Goal: Task Accomplishment & Management: Manage account settings

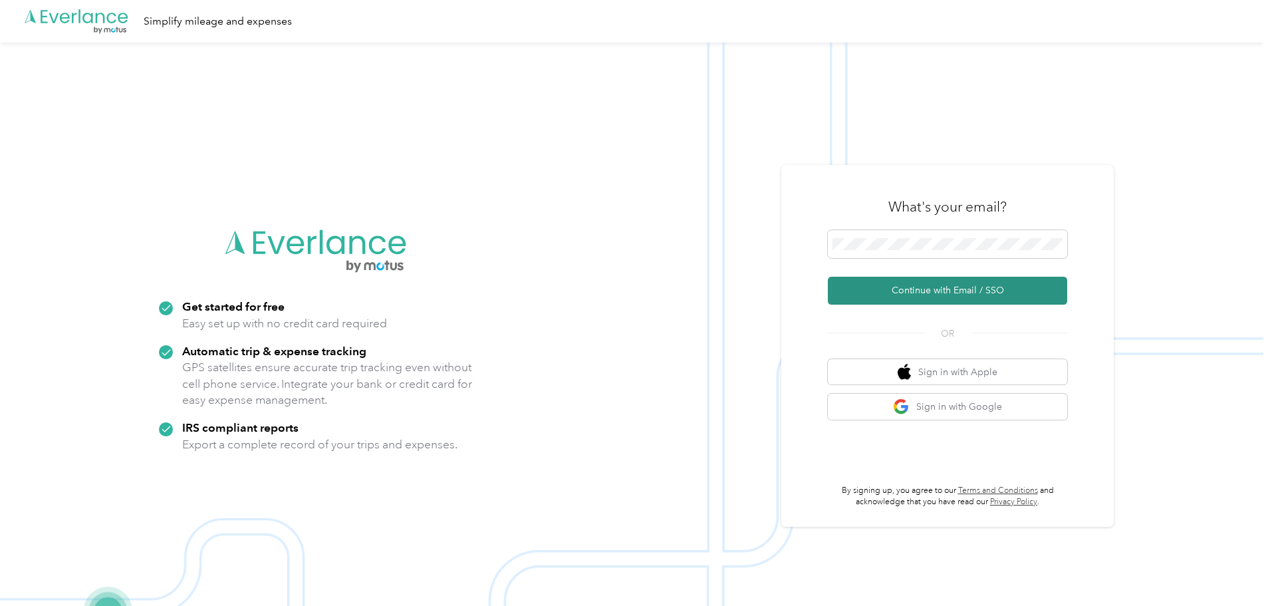
click at [936, 288] on button "Continue with Email / SSO" at bounding box center [947, 291] width 239 height 28
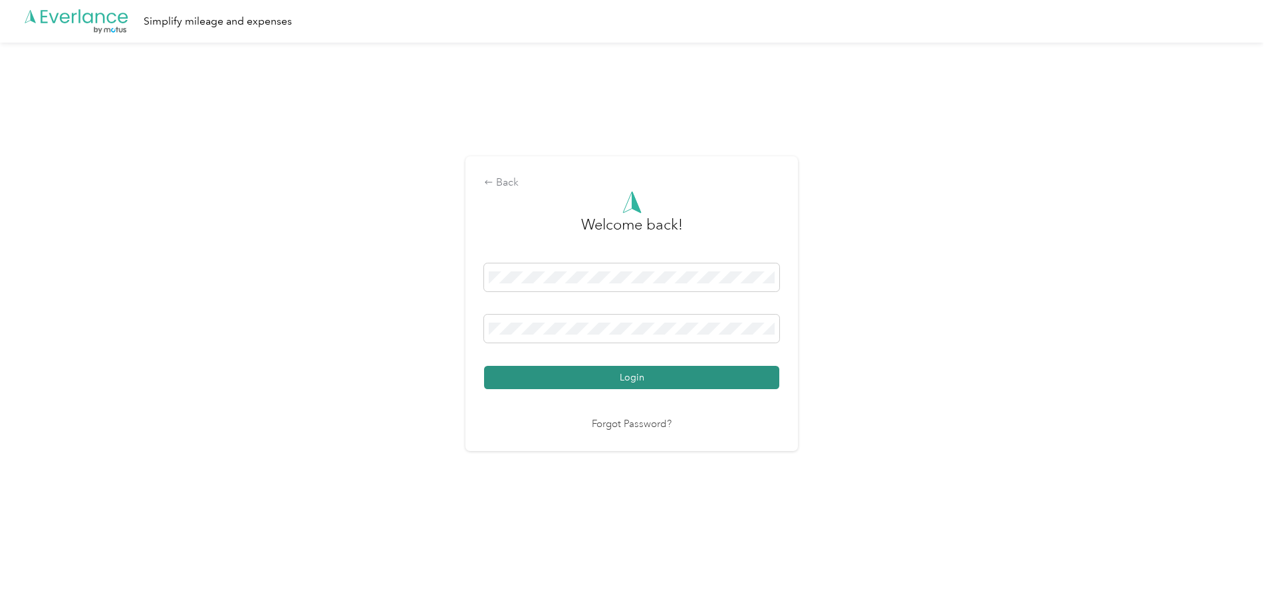
click at [679, 379] on button "Login" at bounding box center [631, 377] width 295 height 23
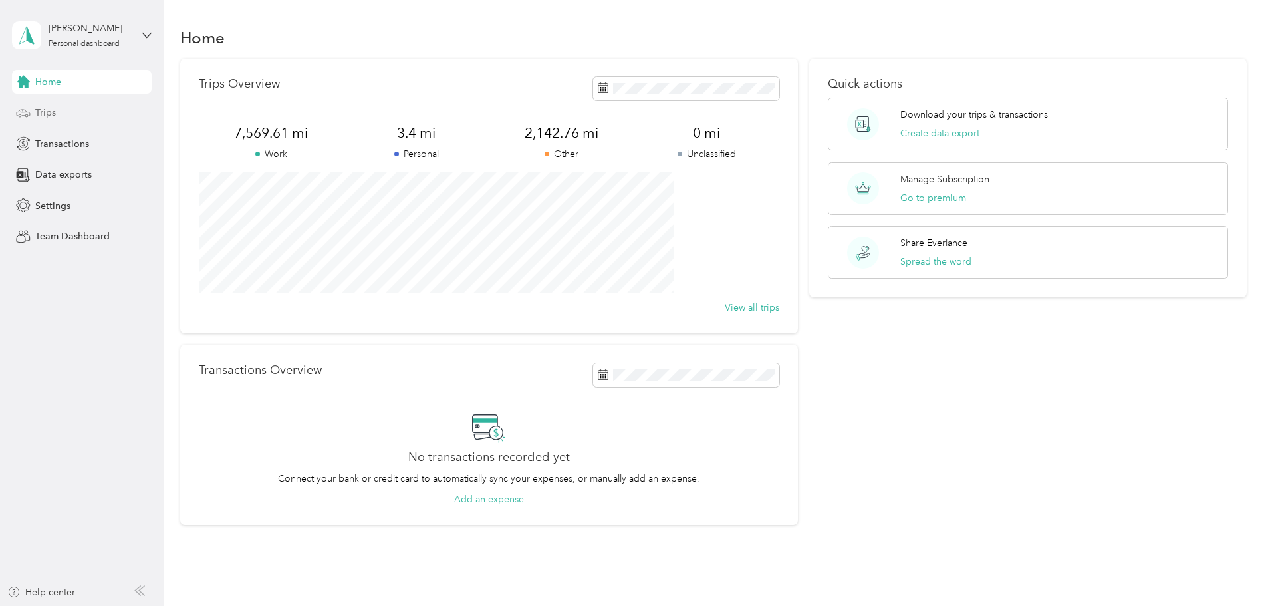
click at [45, 112] on span "Trips" at bounding box center [45, 113] width 21 height 14
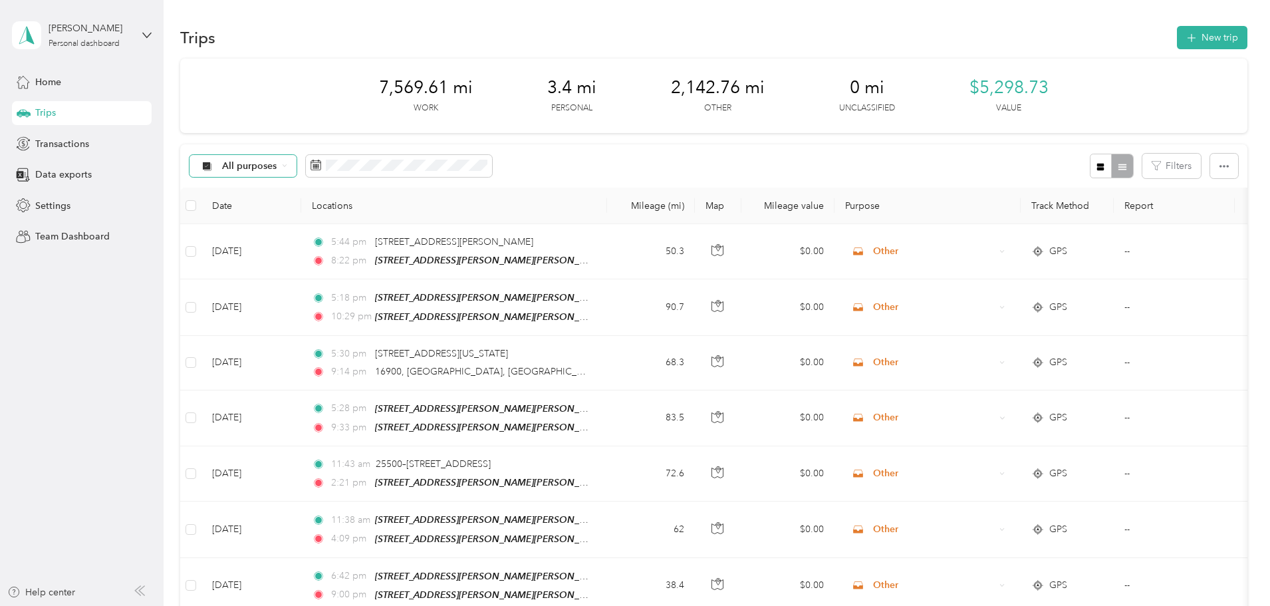
click at [287, 164] on icon at bounding box center [284, 165] width 5 height 5
click at [323, 325] on span "Other" at bounding box center [343, 322] width 65 height 14
click at [259, 166] on icon at bounding box center [255, 166] width 5 height 5
click at [1090, 166] on div at bounding box center [1111, 166] width 43 height 25
click at [1220, 167] on icon "button" at bounding box center [1224, 166] width 9 height 3
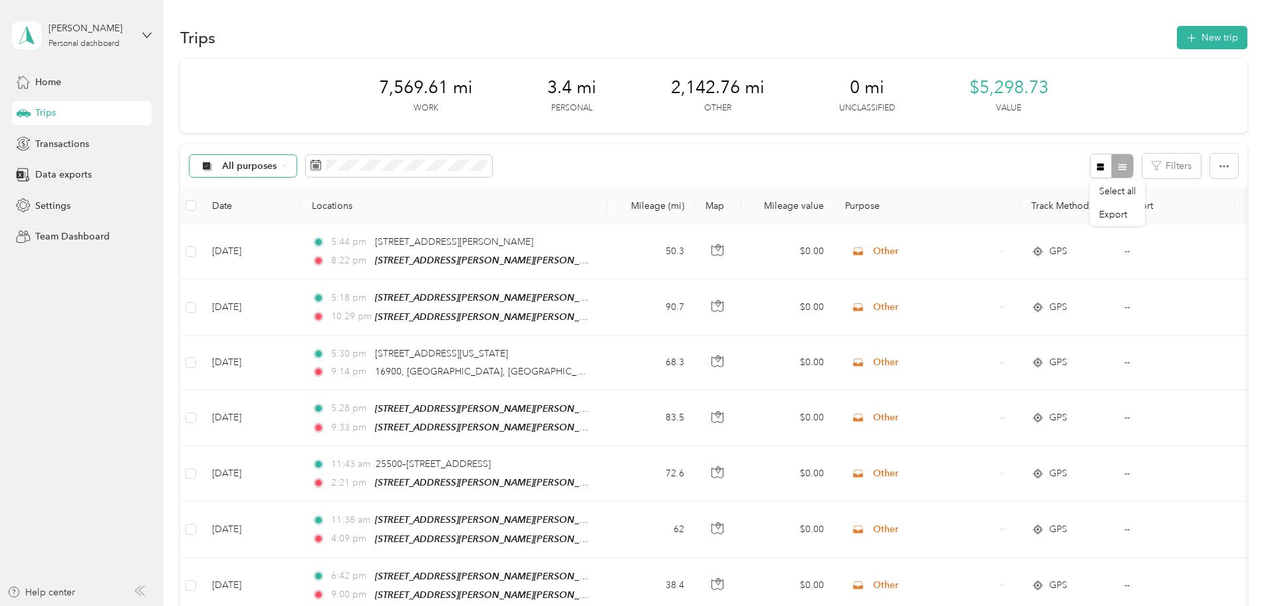
click at [287, 165] on icon at bounding box center [284, 165] width 5 height 5
click at [323, 330] on li "Other" at bounding box center [331, 329] width 106 height 23
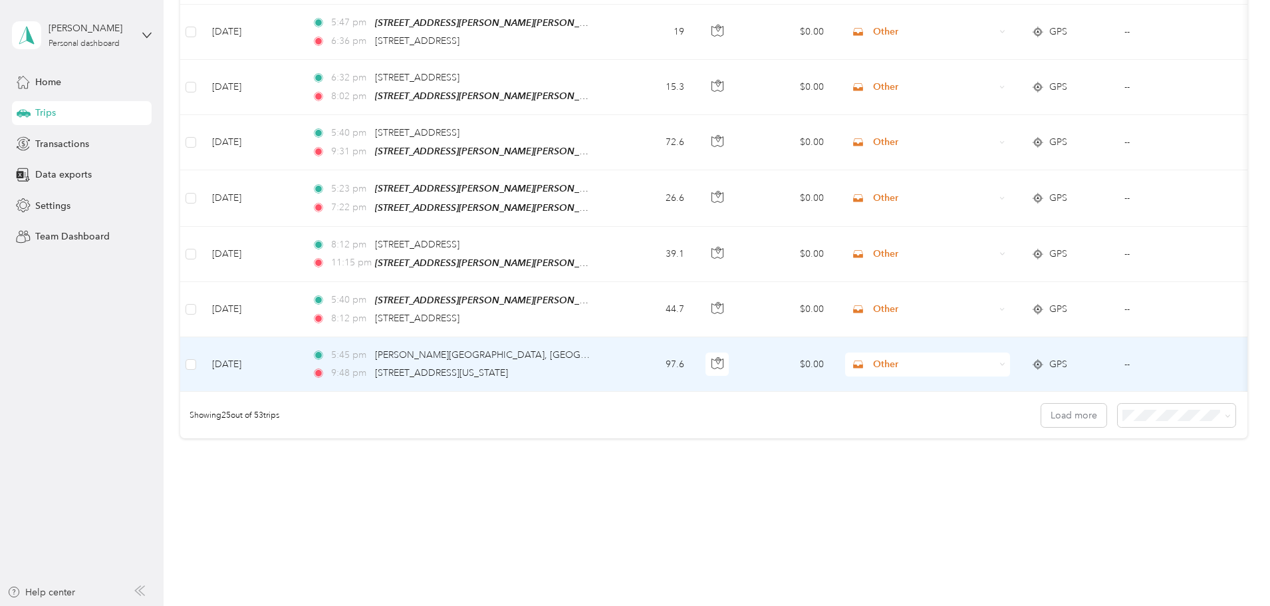
scroll to position [1226, 0]
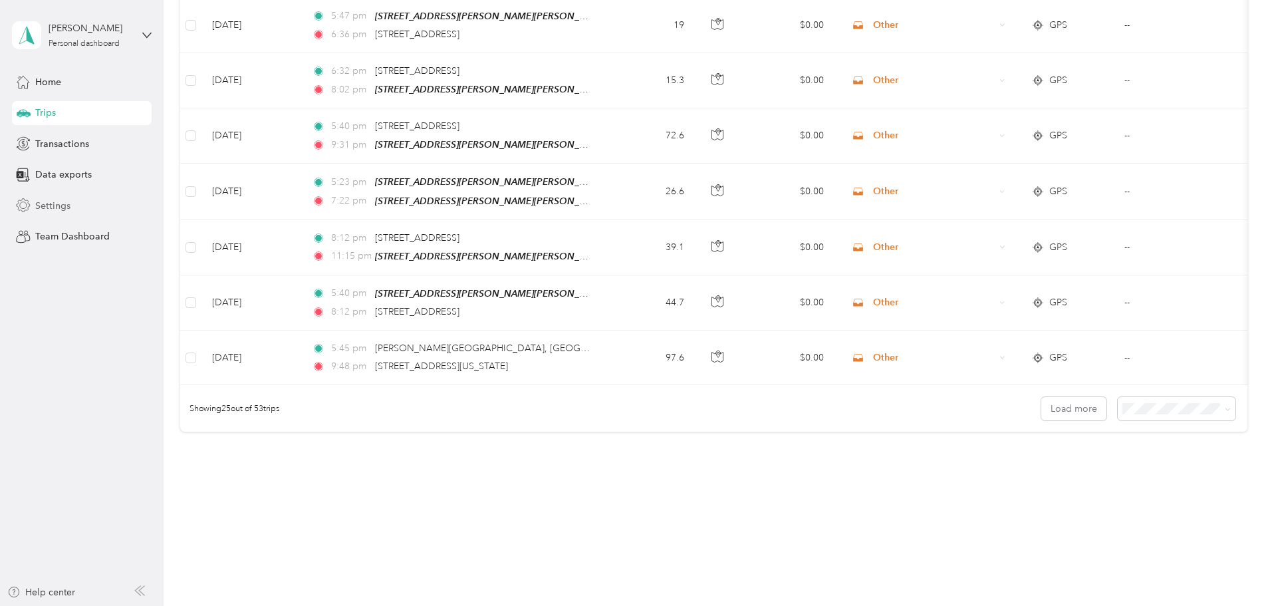
click at [57, 204] on span "Settings" at bounding box center [52, 206] width 35 height 14
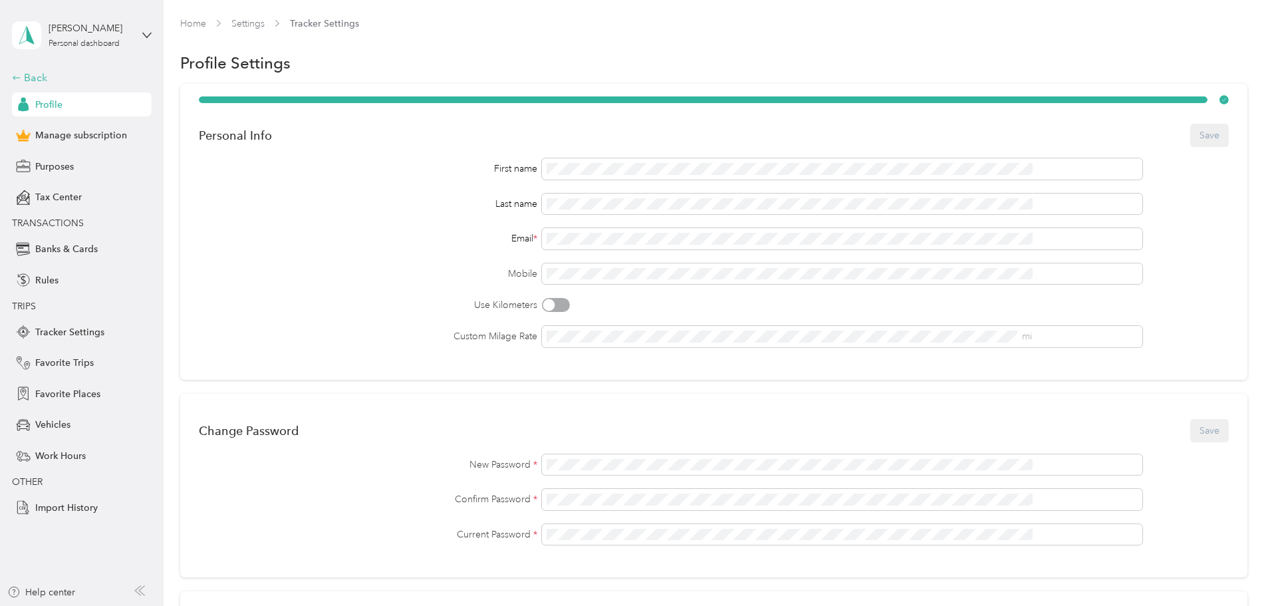
click at [35, 76] on div "Back" at bounding box center [78, 78] width 133 height 16
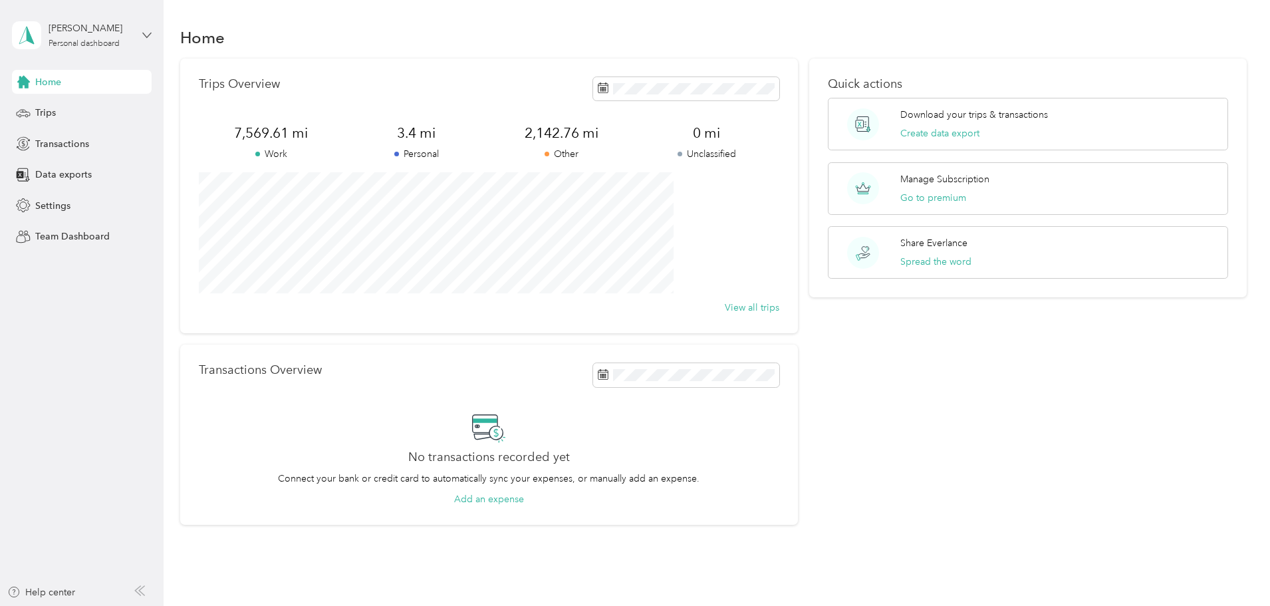
click at [150, 35] on icon at bounding box center [146, 35] width 9 height 9
click at [130, 190] on div "Home Trips Transactions Data exports Settings Team Dashboard" at bounding box center [82, 159] width 140 height 179
click at [746, 305] on button "View all trips" at bounding box center [752, 308] width 55 height 14
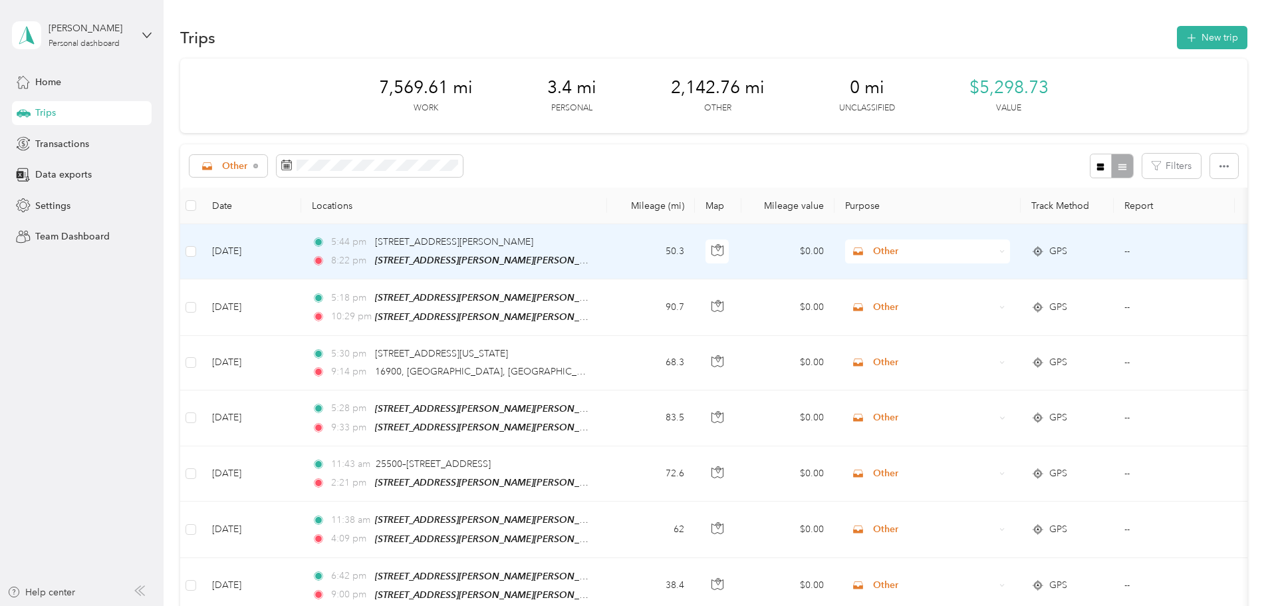
click at [1006, 250] on icon at bounding box center [1003, 252] width 6 height 6
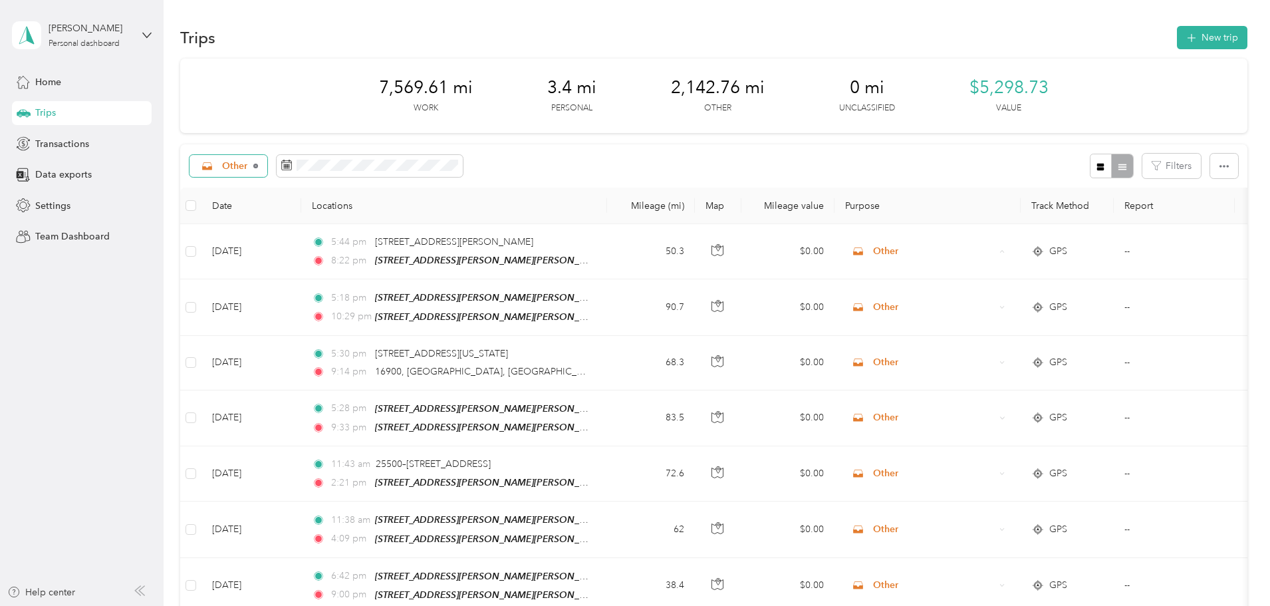
click at [259, 166] on icon at bounding box center [255, 166] width 5 height 5
click at [287, 168] on icon at bounding box center [284, 165] width 5 height 5
click at [354, 307] on li "Doordash" at bounding box center [331, 302] width 106 height 23
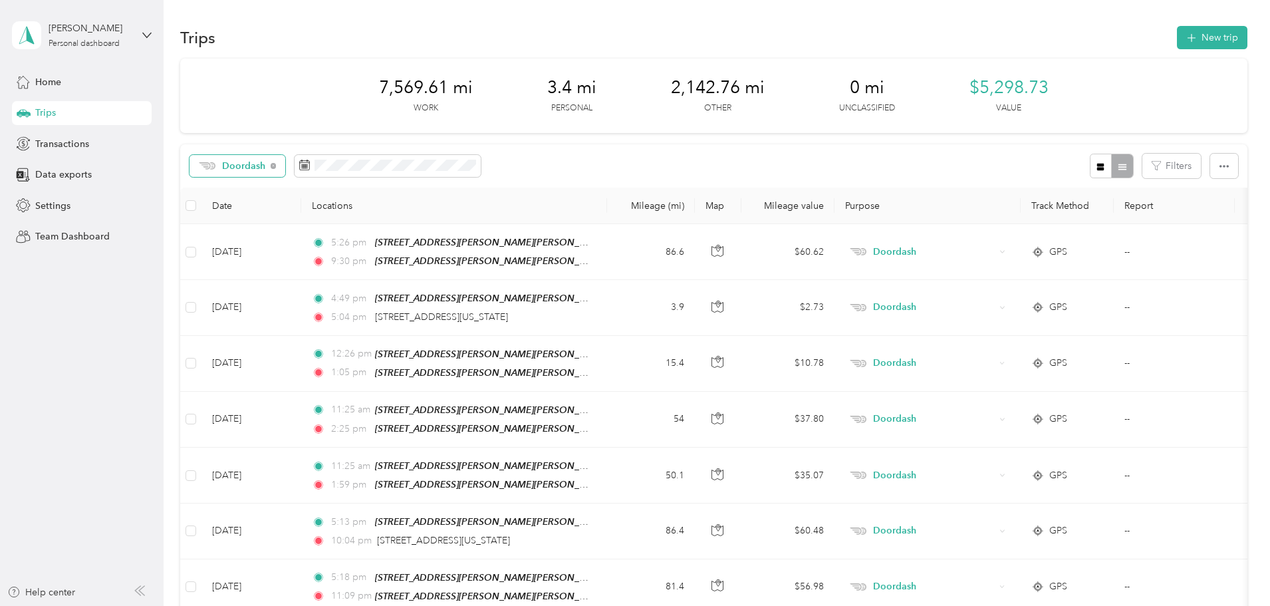
click at [1090, 167] on div at bounding box center [1111, 166] width 43 height 25
click at [1097, 165] on icon "button" at bounding box center [1100, 166] width 7 height 7
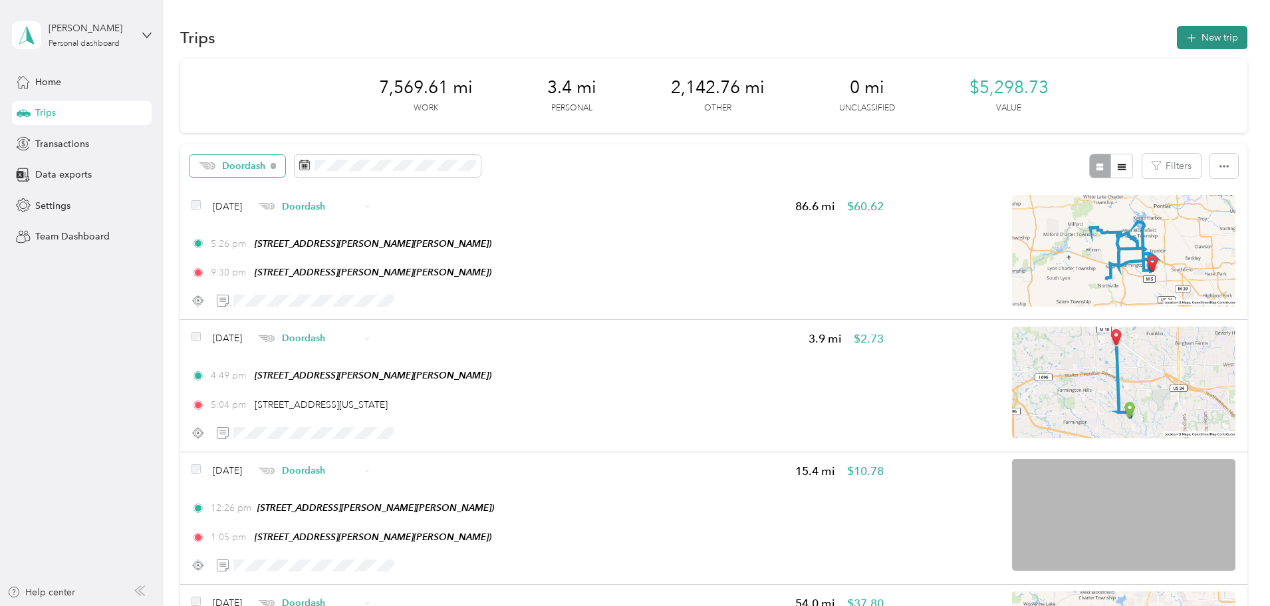
click at [1184, 39] on icon "button" at bounding box center [1191, 38] width 15 height 15
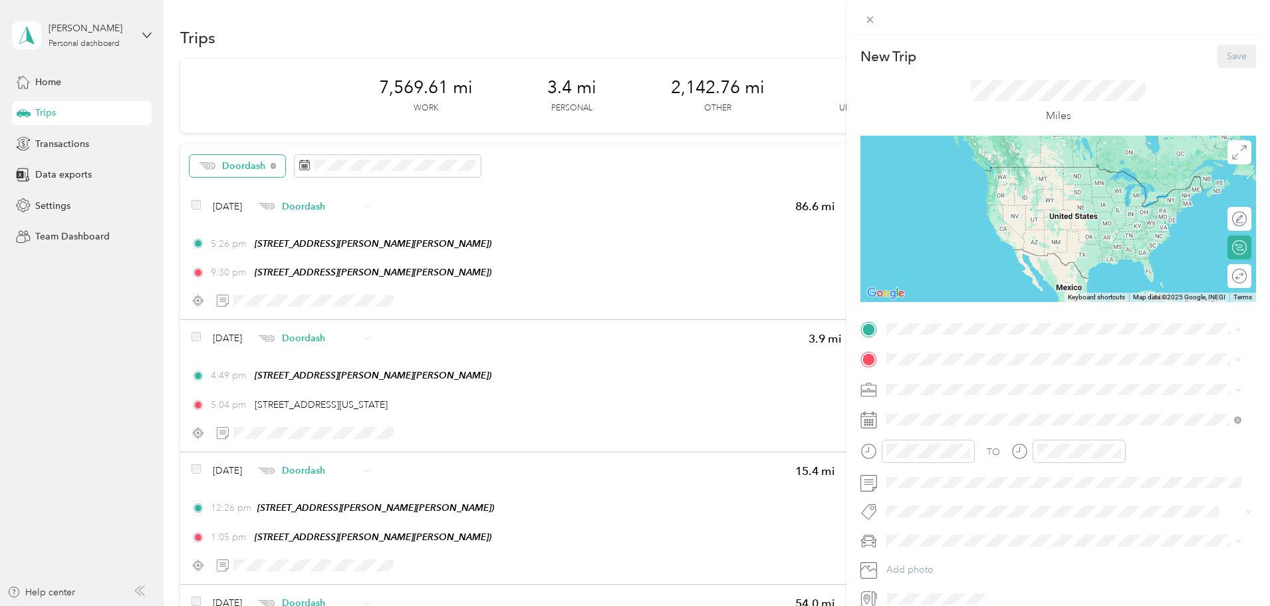
scroll to position [62, 0]
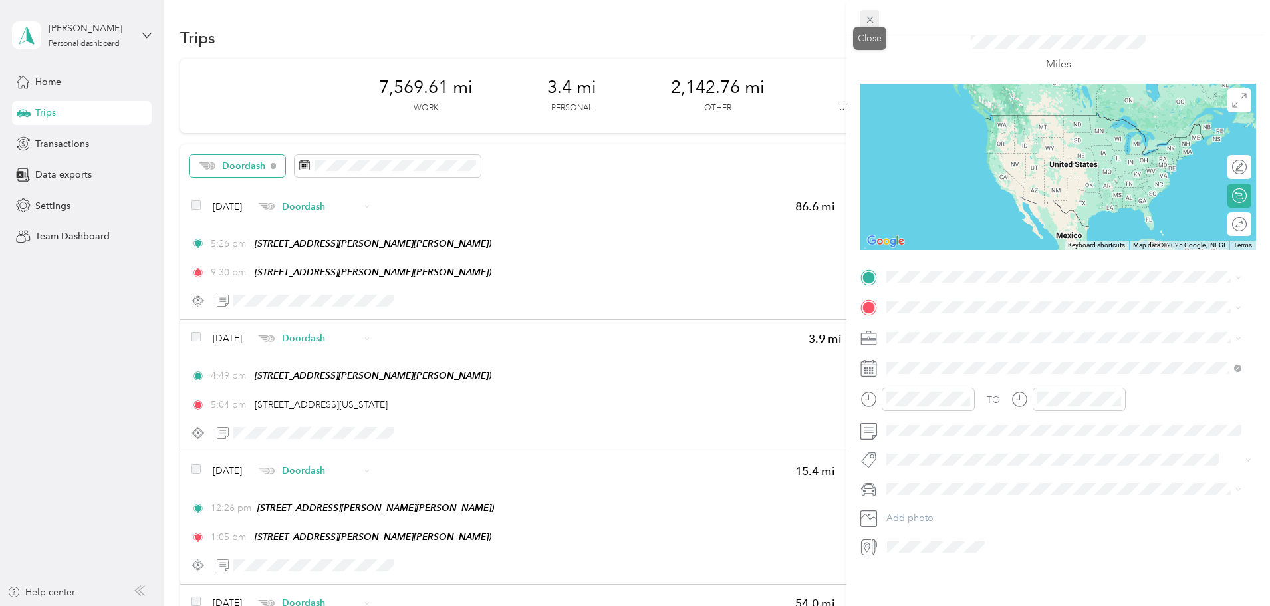
click at [871, 17] on icon at bounding box center [870, 19] width 11 height 11
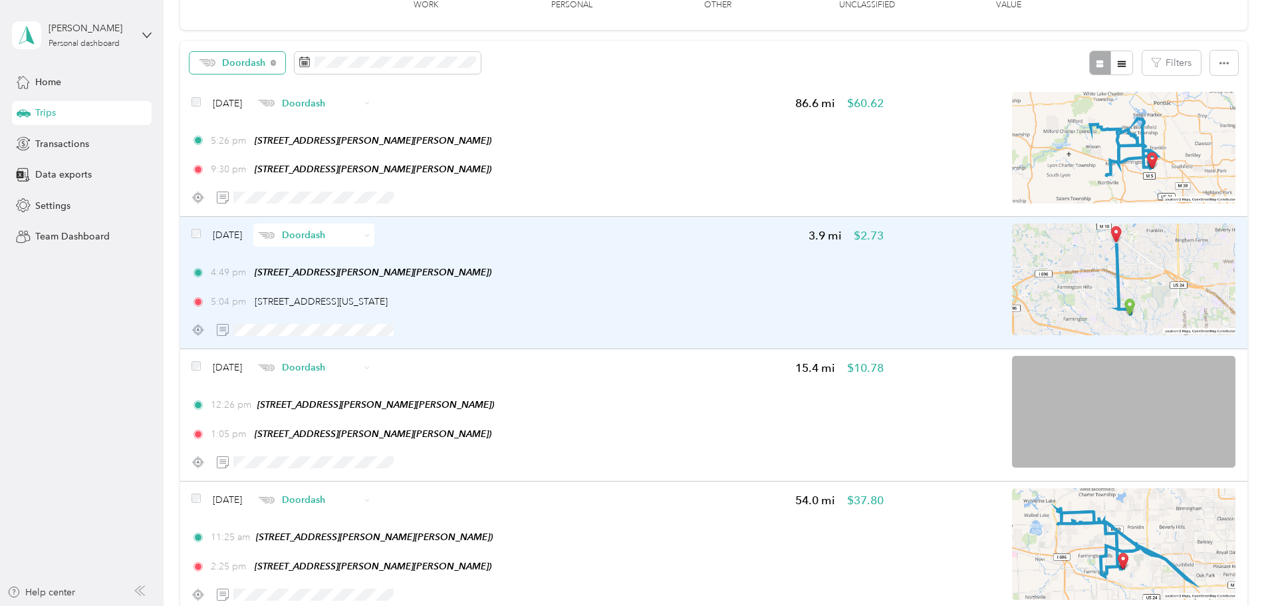
scroll to position [0, 0]
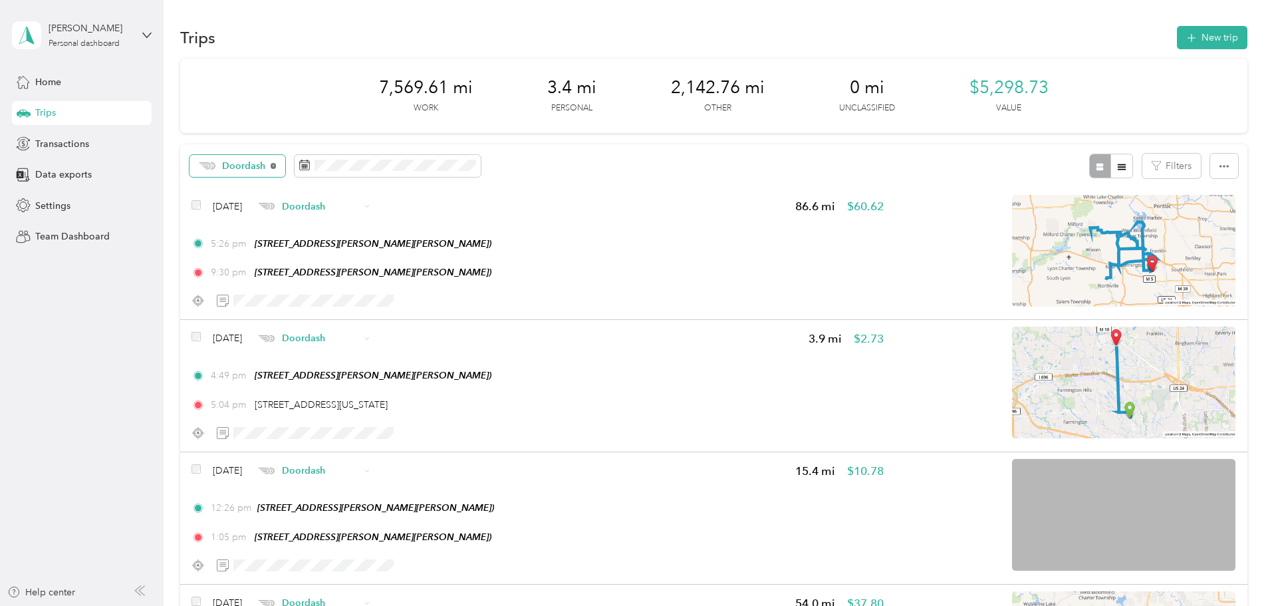
click at [276, 167] on icon at bounding box center [273, 165] width 5 height 5
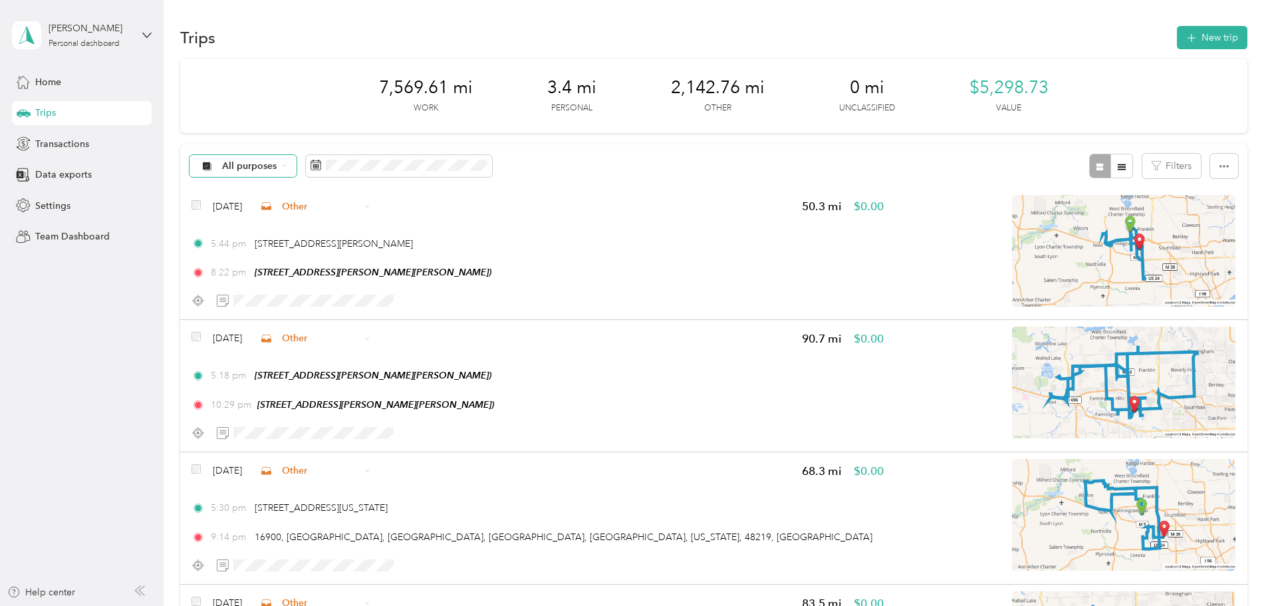
click at [287, 167] on icon at bounding box center [284, 165] width 5 height 5
click at [331, 210] on span "El work" at bounding box center [343, 213] width 65 height 14
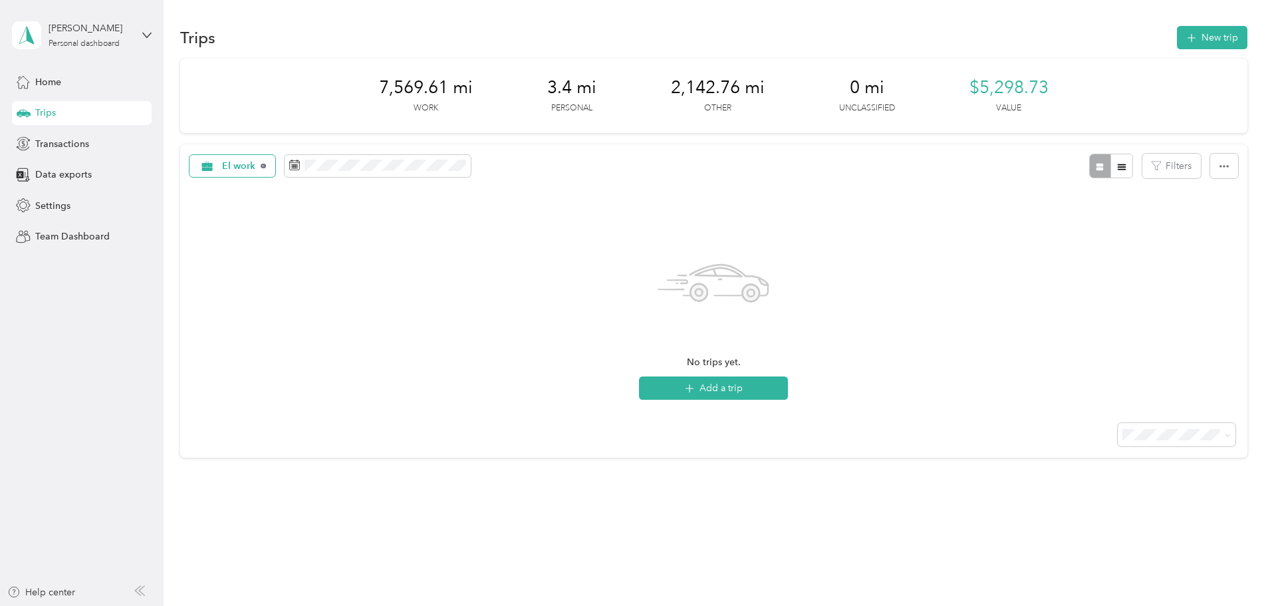
click at [266, 165] on icon at bounding box center [263, 166] width 5 height 5
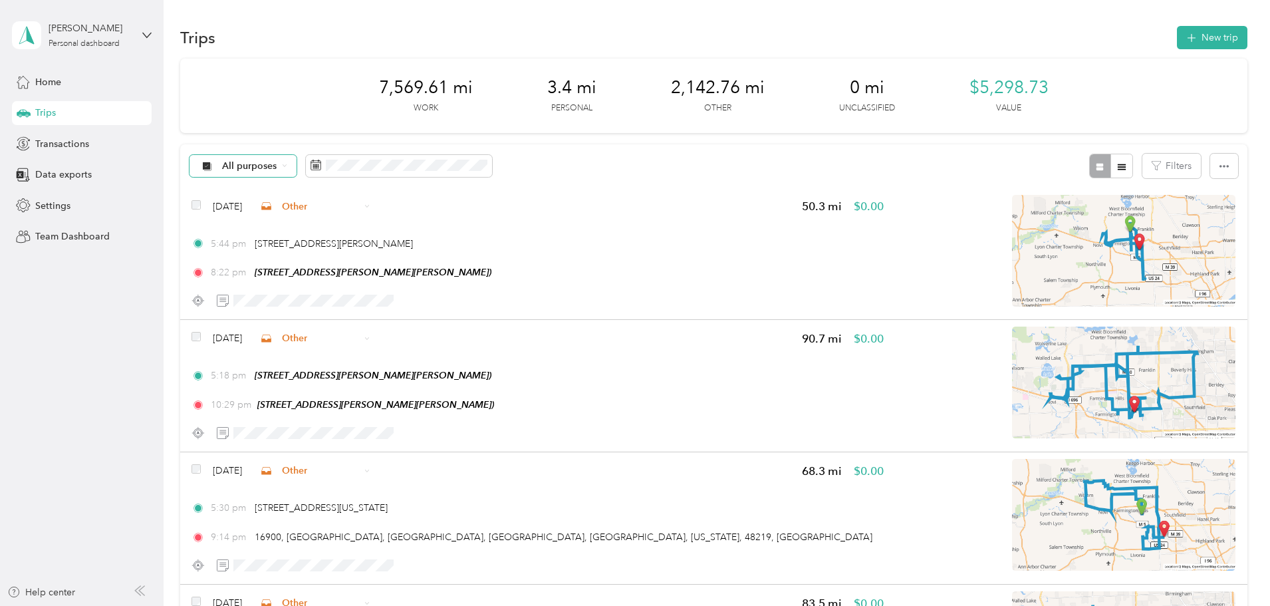
click at [287, 168] on icon at bounding box center [284, 165] width 5 height 5
click at [350, 210] on span "Unclassified" at bounding box center [343, 206] width 65 height 14
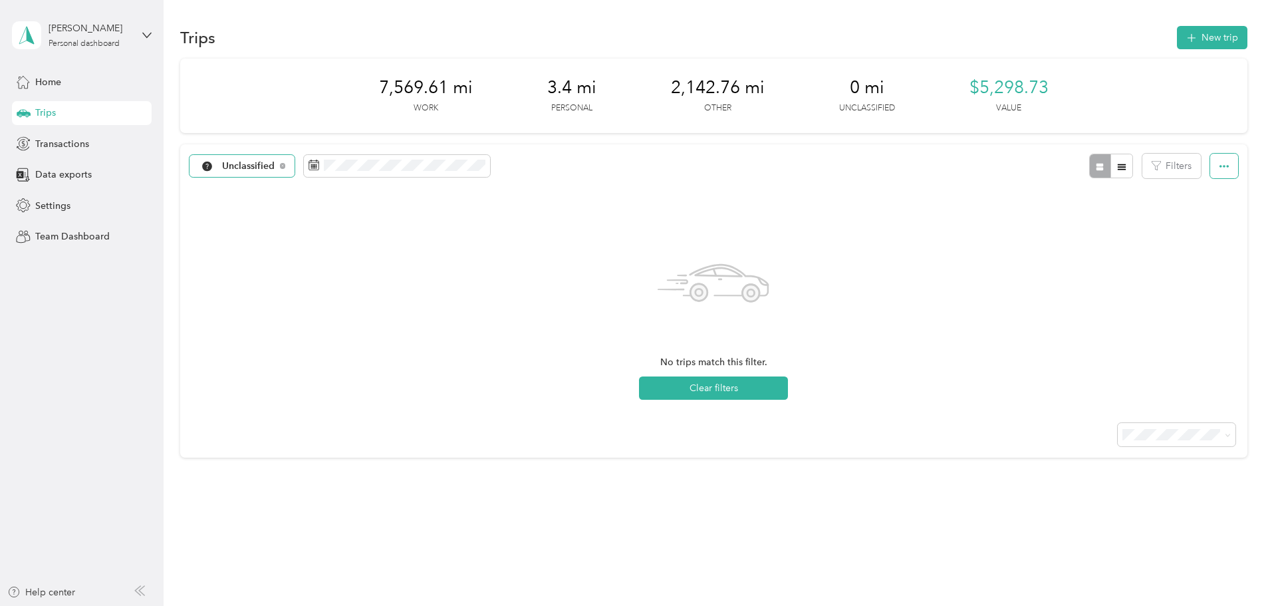
click at [1220, 164] on icon "button" at bounding box center [1224, 166] width 9 height 9
click at [1143, 166] on button "Filters" at bounding box center [1172, 166] width 59 height 25
click at [1117, 168] on icon "button" at bounding box center [1121, 166] width 9 height 9
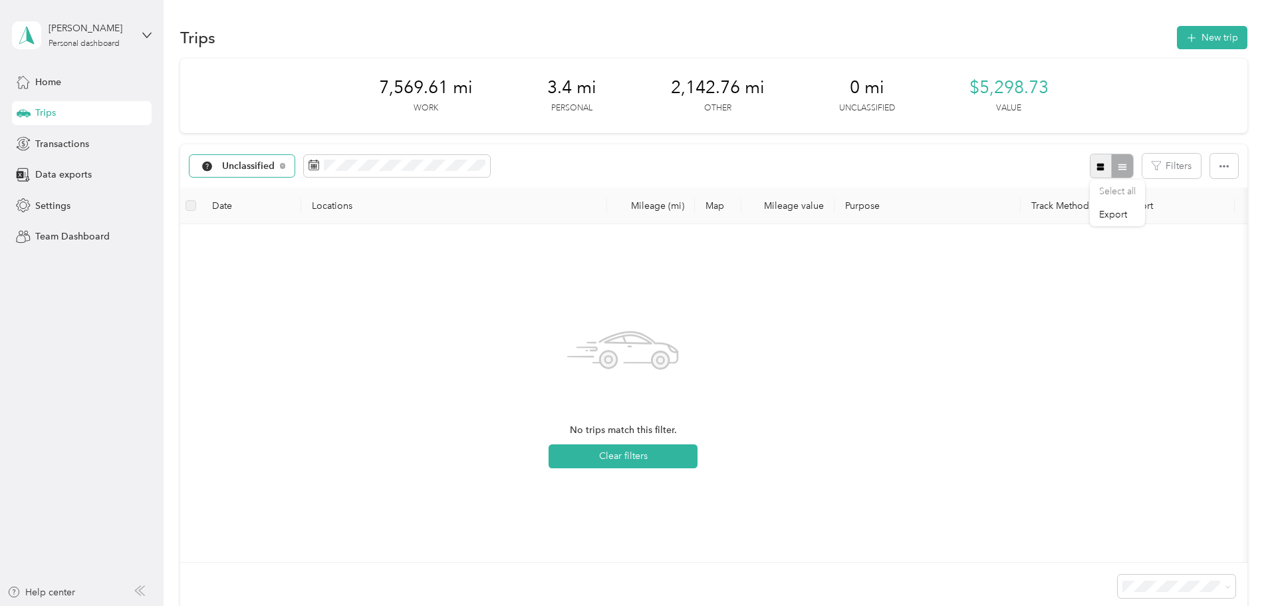
click at [1097, 170] on icon "button" at bounding box center [1100, 166] width 7 height 7
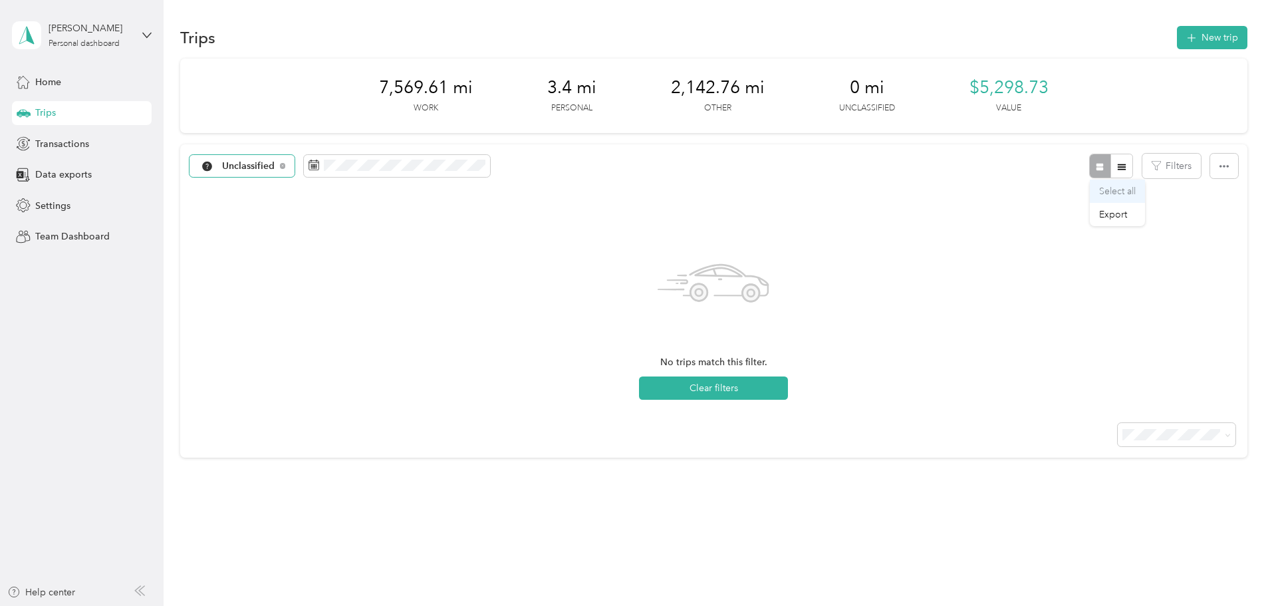
click at [1132, 192] on div "Select all" at bounding box center [1117, 191] width 37 height 14
click at [1116, 190] on div "Select all" at bounding box center [1117, 191] width 37 height 14
click at [52, 80] on span "Home" at bounding box center [48, 82] width 26 height 14
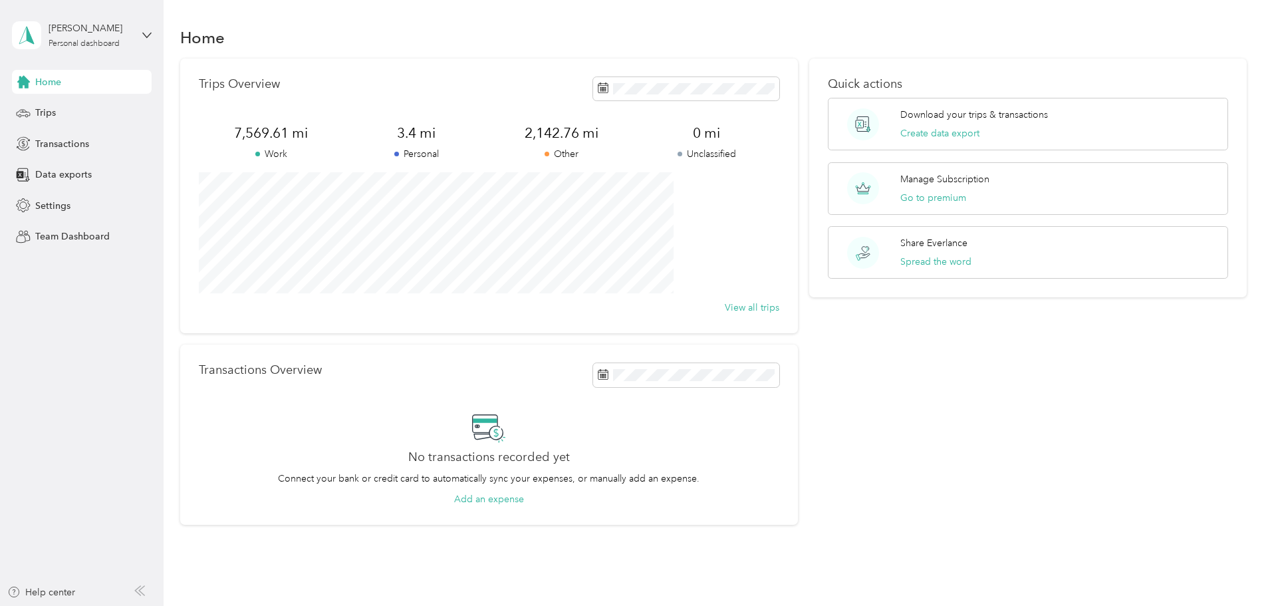
click at [93, 76] on div "Home" at bounding box center [82, 82] width 140 height 24
click at [47, 83] on span "Home" at bounding box center [48, 82] width 26 height 14
click at [53, 114] on span "Trips" at bounding box center [45, 113] width 21 height 14
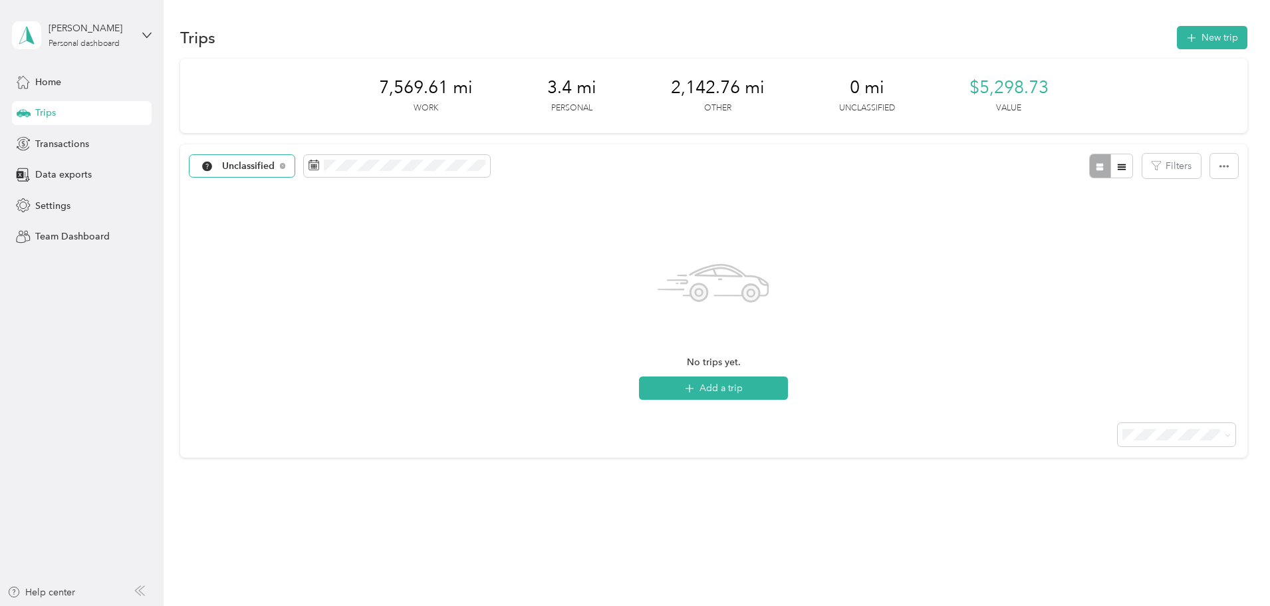
click at [275, 162] on span "Unclassified" at bounding box center [248, 166] width 53 height 9
click at [336, 306] on span "Doordash" at bounding box center [345, 300] width 69 height 14
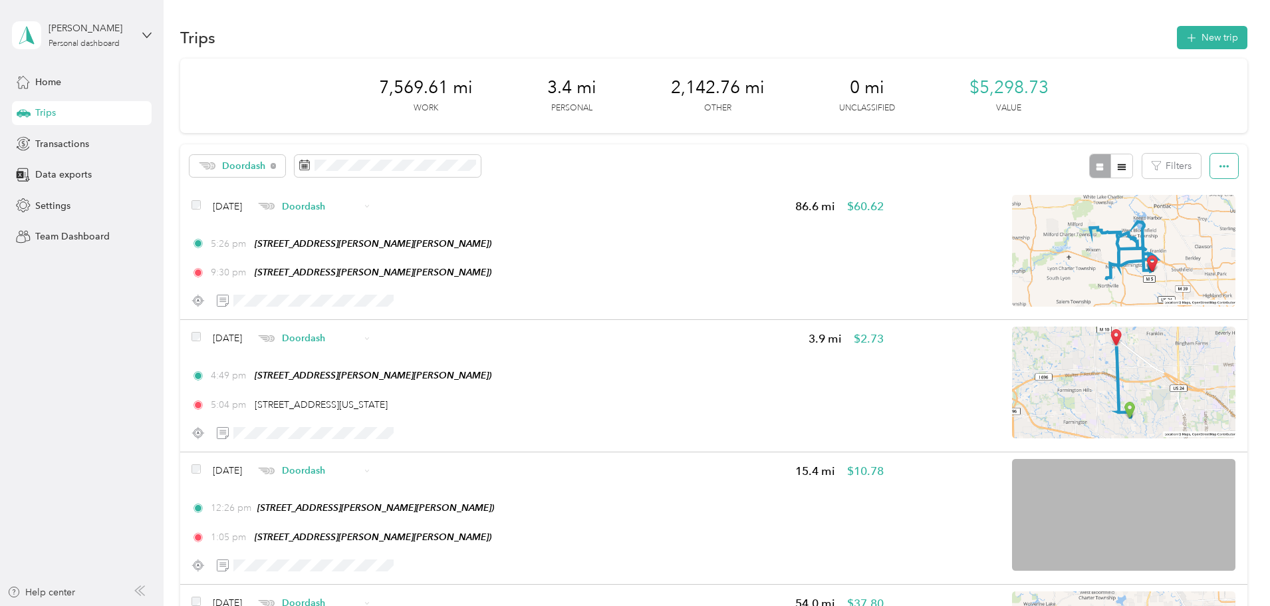
click at [1220, 167] on icon "button" at bounding box center [1224, 166] width 9 height 3
click at [1122, 211] on span "Export" at bounding box center [1113, 214] width 28 height 11
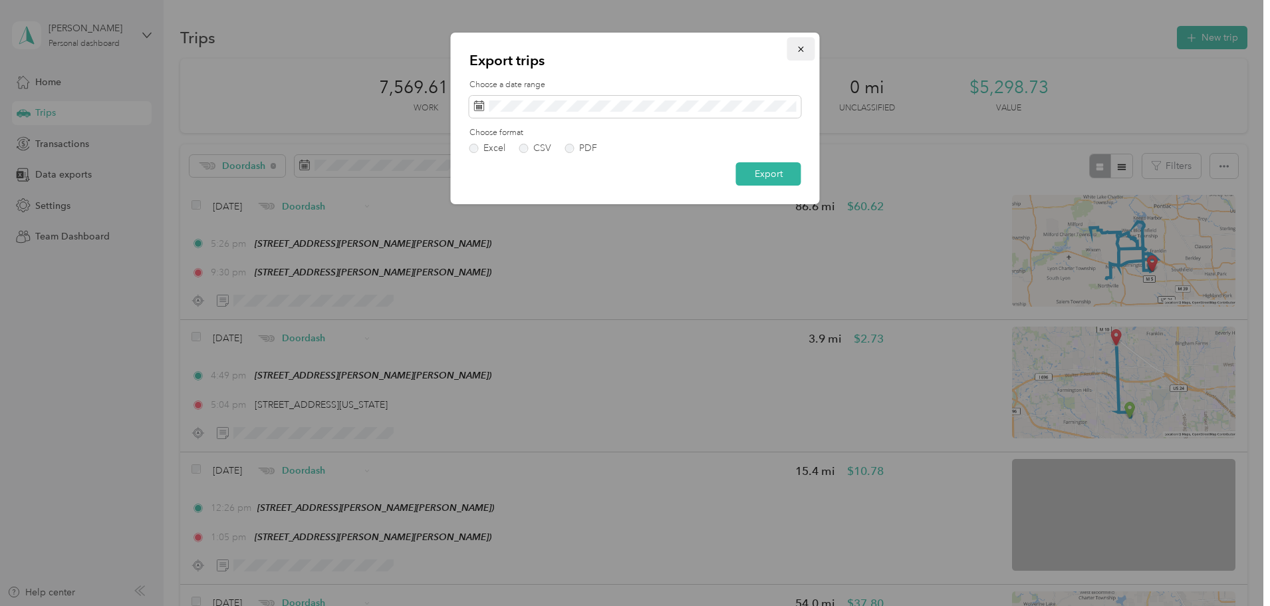
click at [799, 49] on icon "button" at bounding box center [801, 49] width 9 height 9
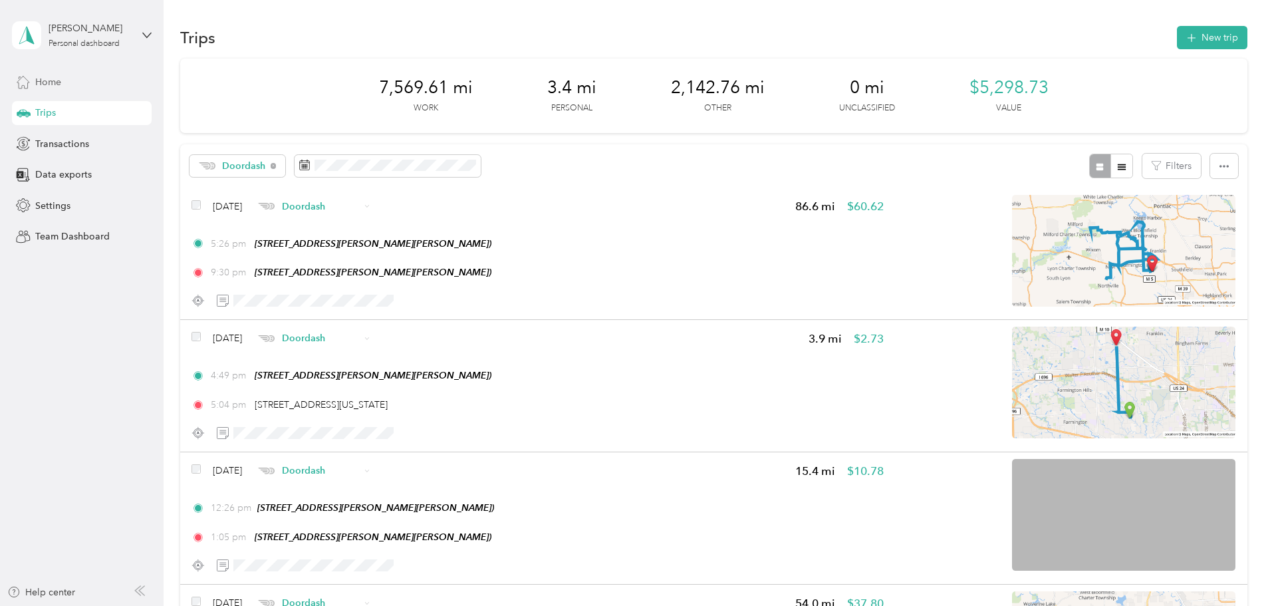
click at [49, 84] on span "Home" at bounding box center [48, 82] width 26 height 14
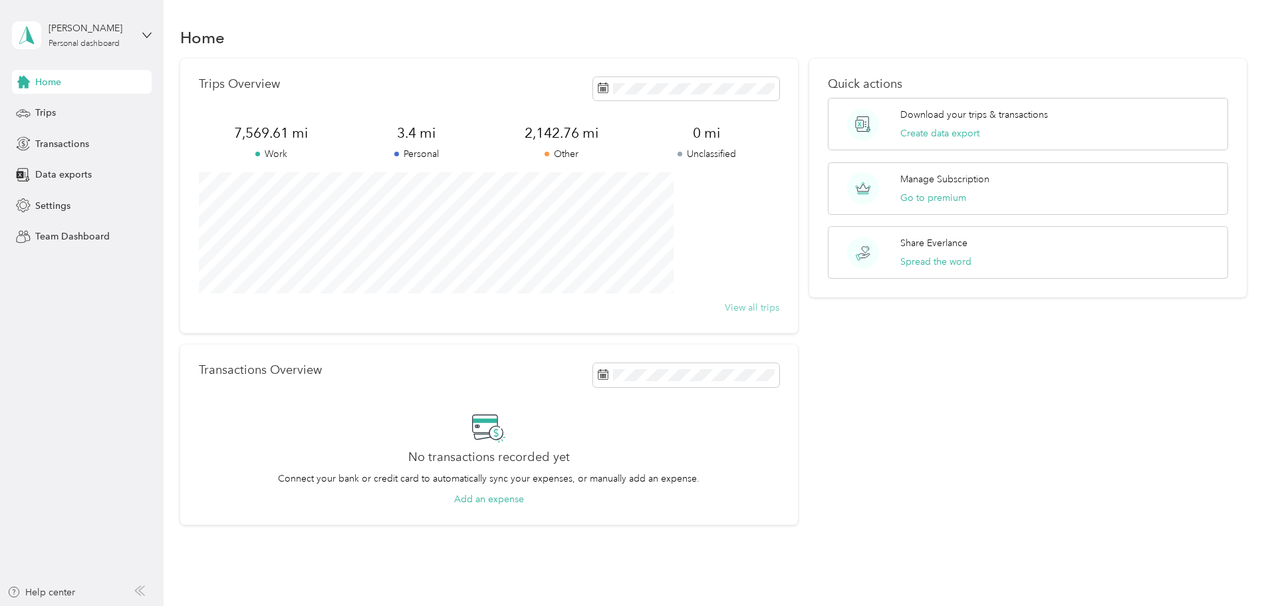
click at [734, 305] on button "View all trips" at bounding box center [752, 308] width 55 height 14
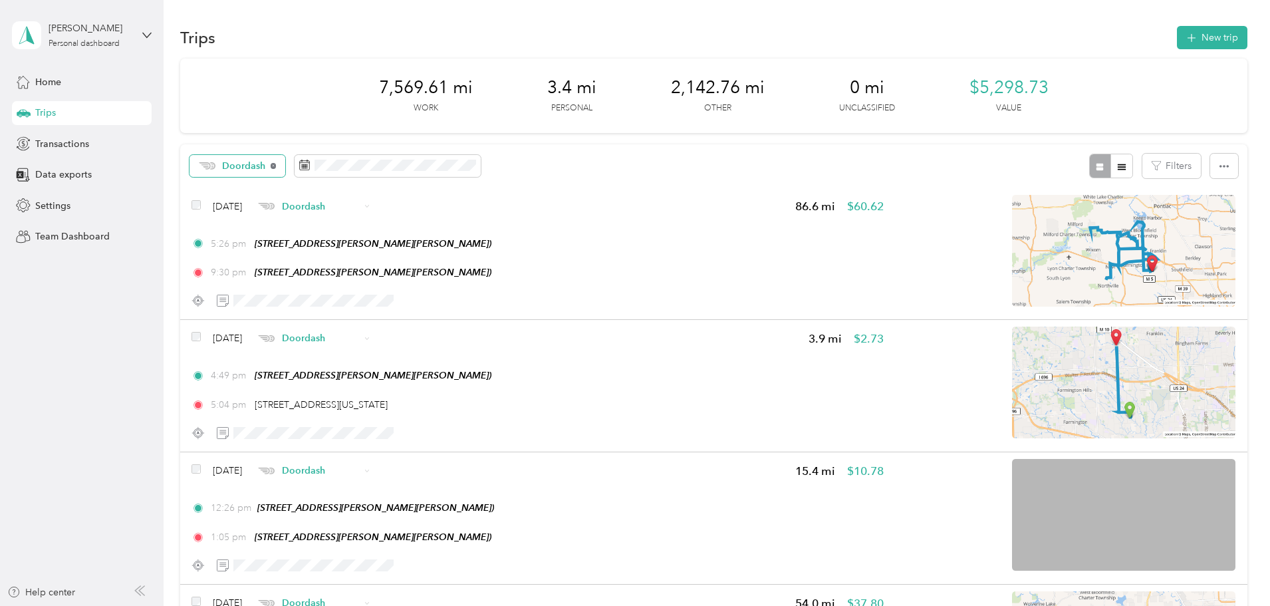
click at [276, 167] on icon at bounding box center [273, 165] width 5 height 5
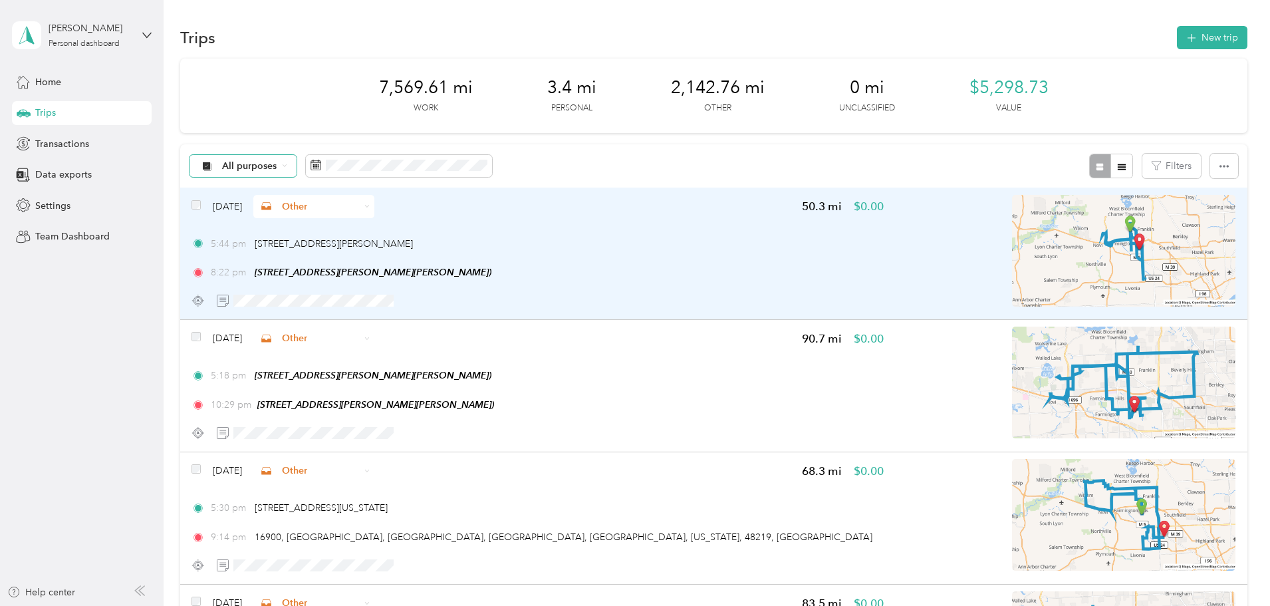
click at [370, 207] on icon at bounding box center [366, 205] width 5 height 5
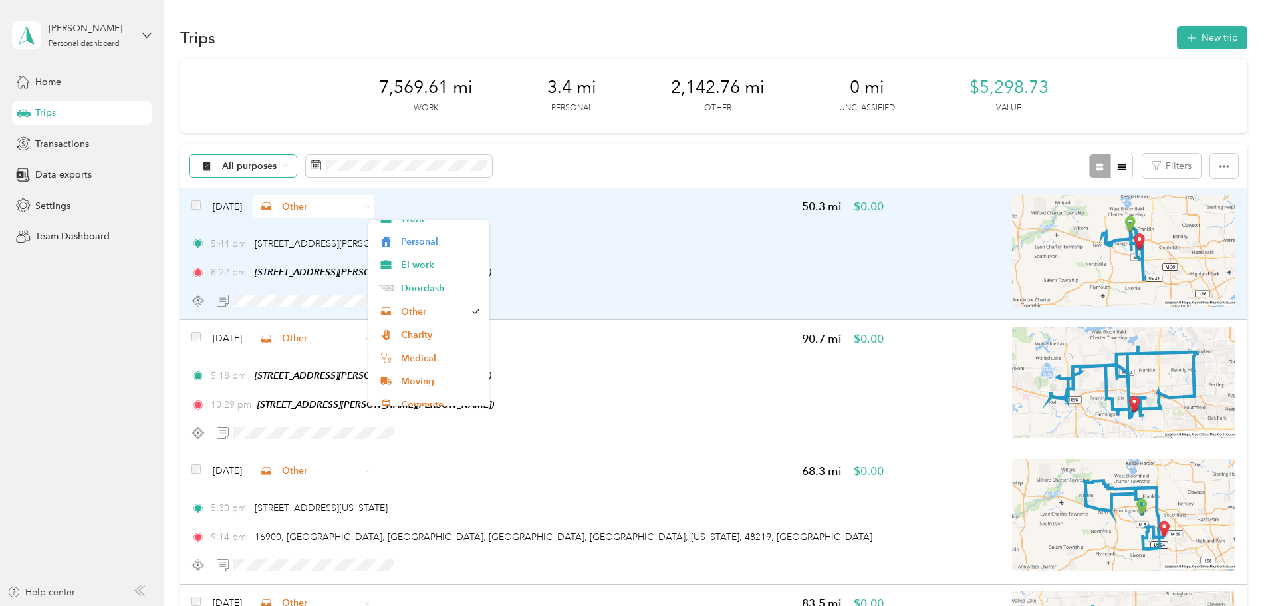
scroll to position [23, 0]
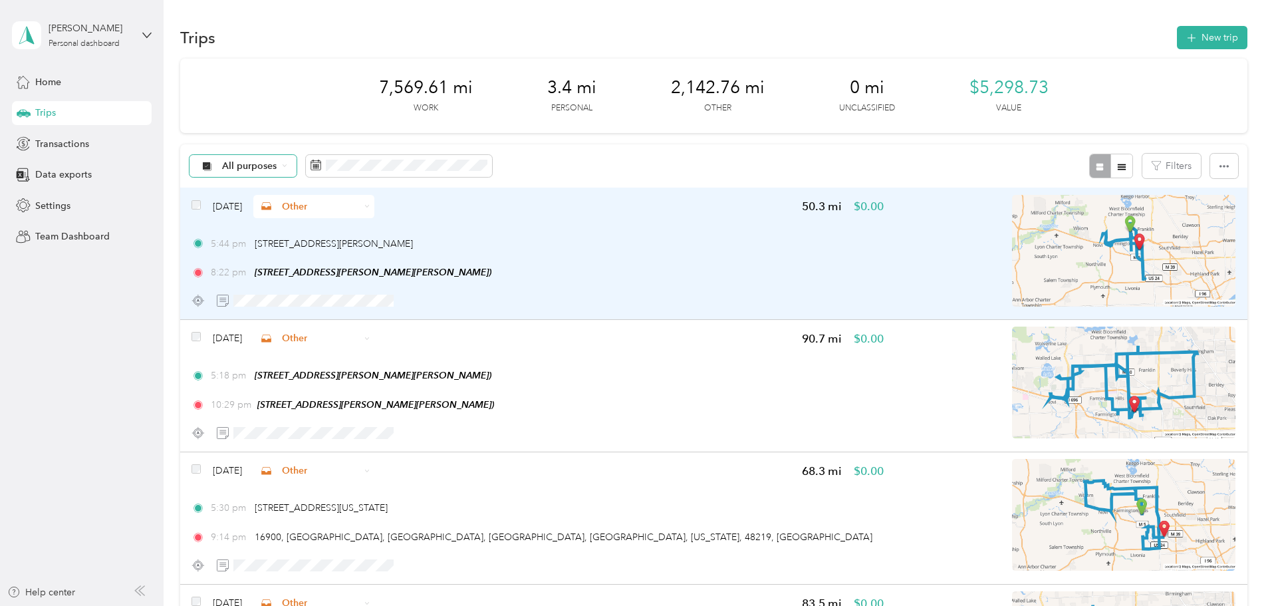
click at [415, 299] on span "Other" at bounding box center [433, 295] width 65 height 14
click at [49, 82] on span "Home" at bounding box center [48, 82] width 26 height 14
